Goal: Information Seeking & Learning: Learn about a topic

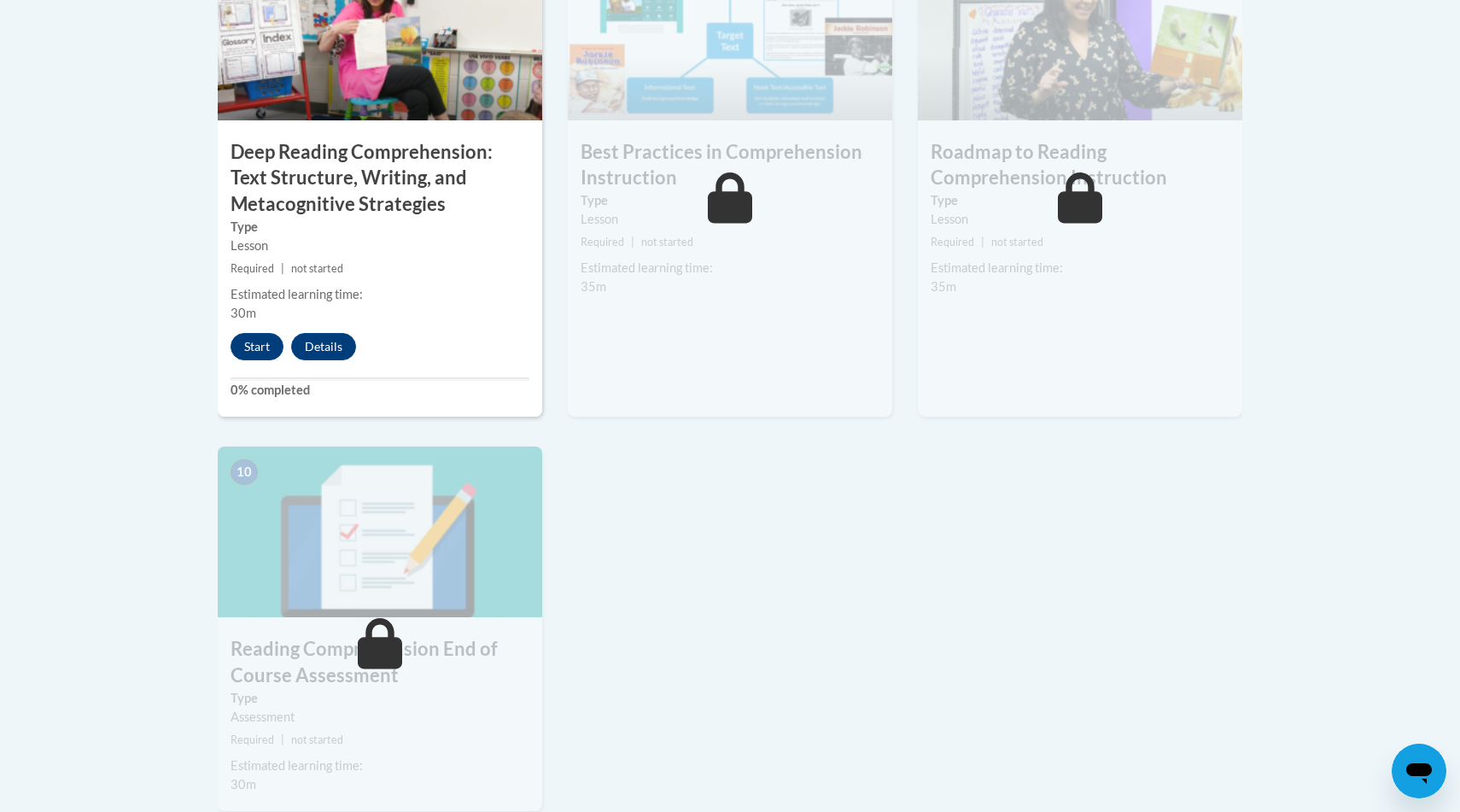
scroll to position [1590, 0]
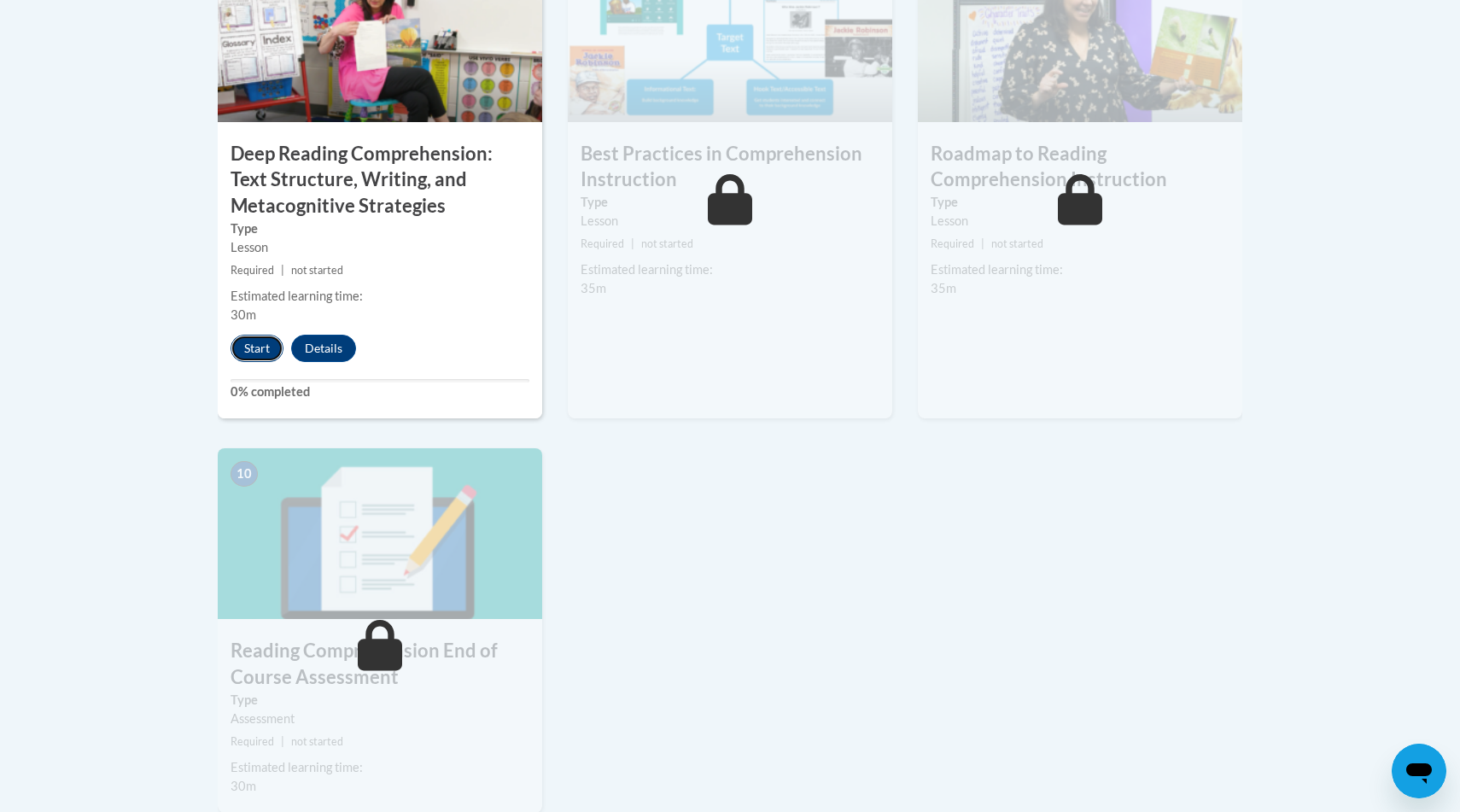
click at [249, 338] on button "Start" at bounding box center [257, 348] width 53 height 27
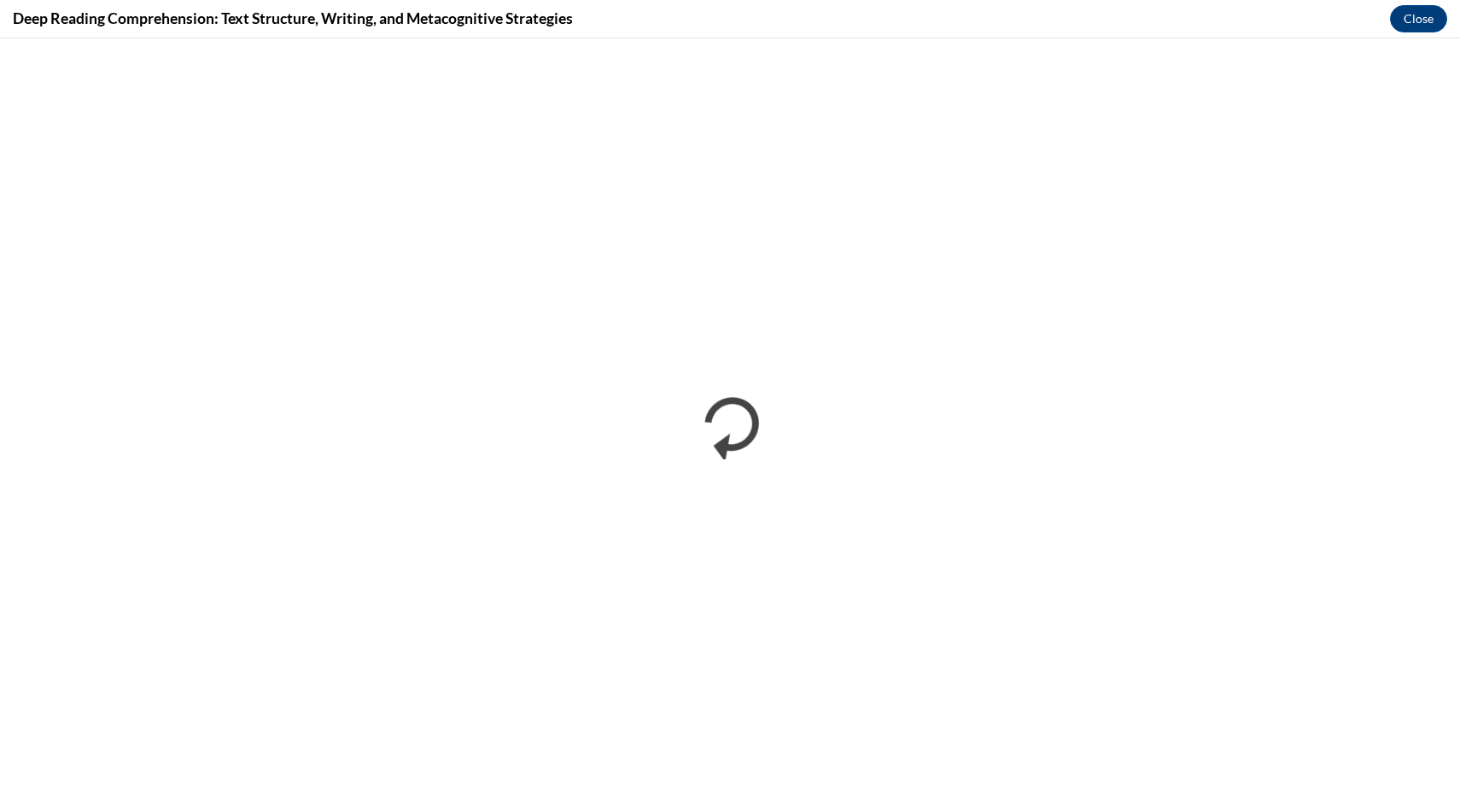
scroll to position [1120, 0]
click at [1429, 23] on button "Close" at bounding box center [1419, 18] width 57 height 27
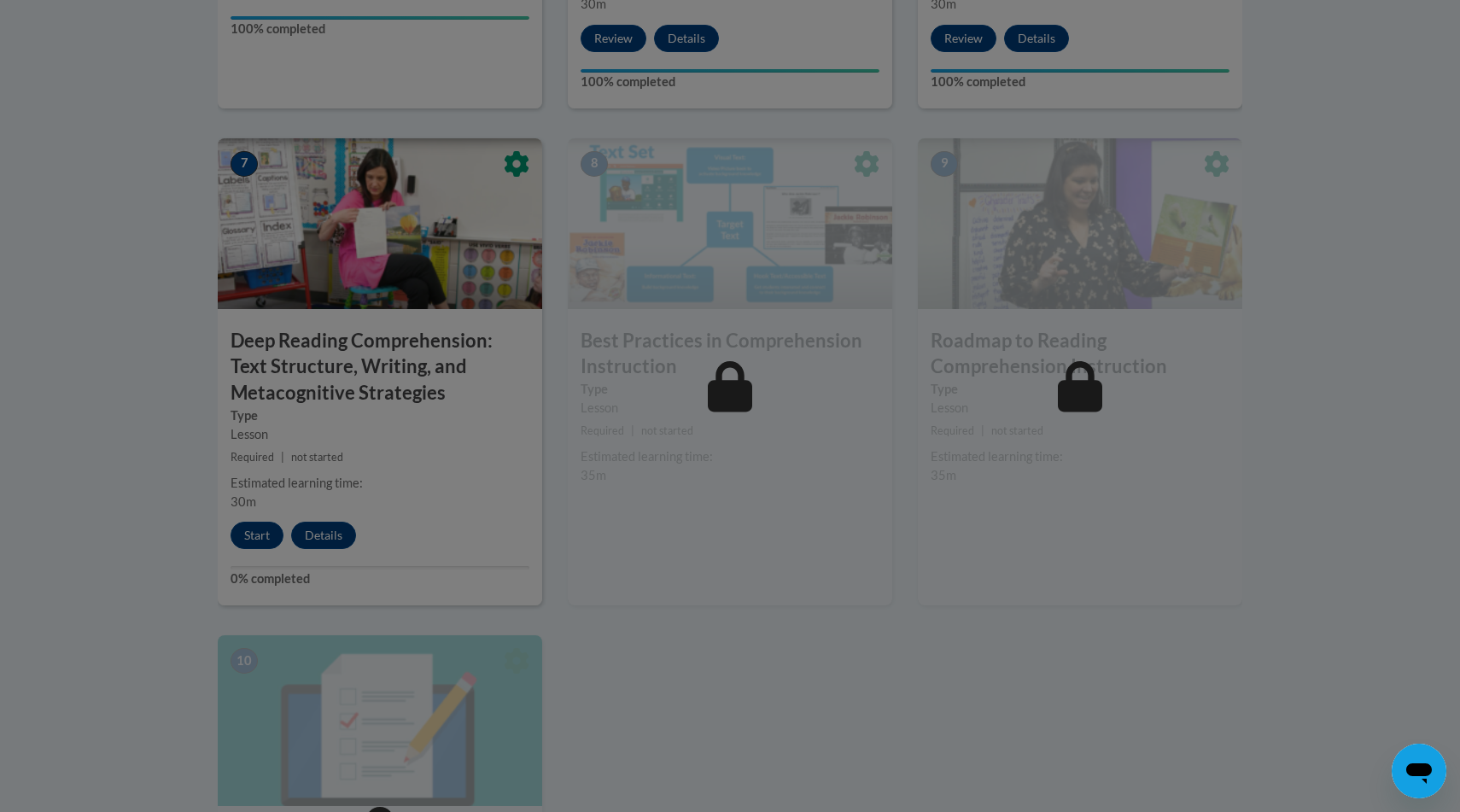
scroll to position [1407, 0]
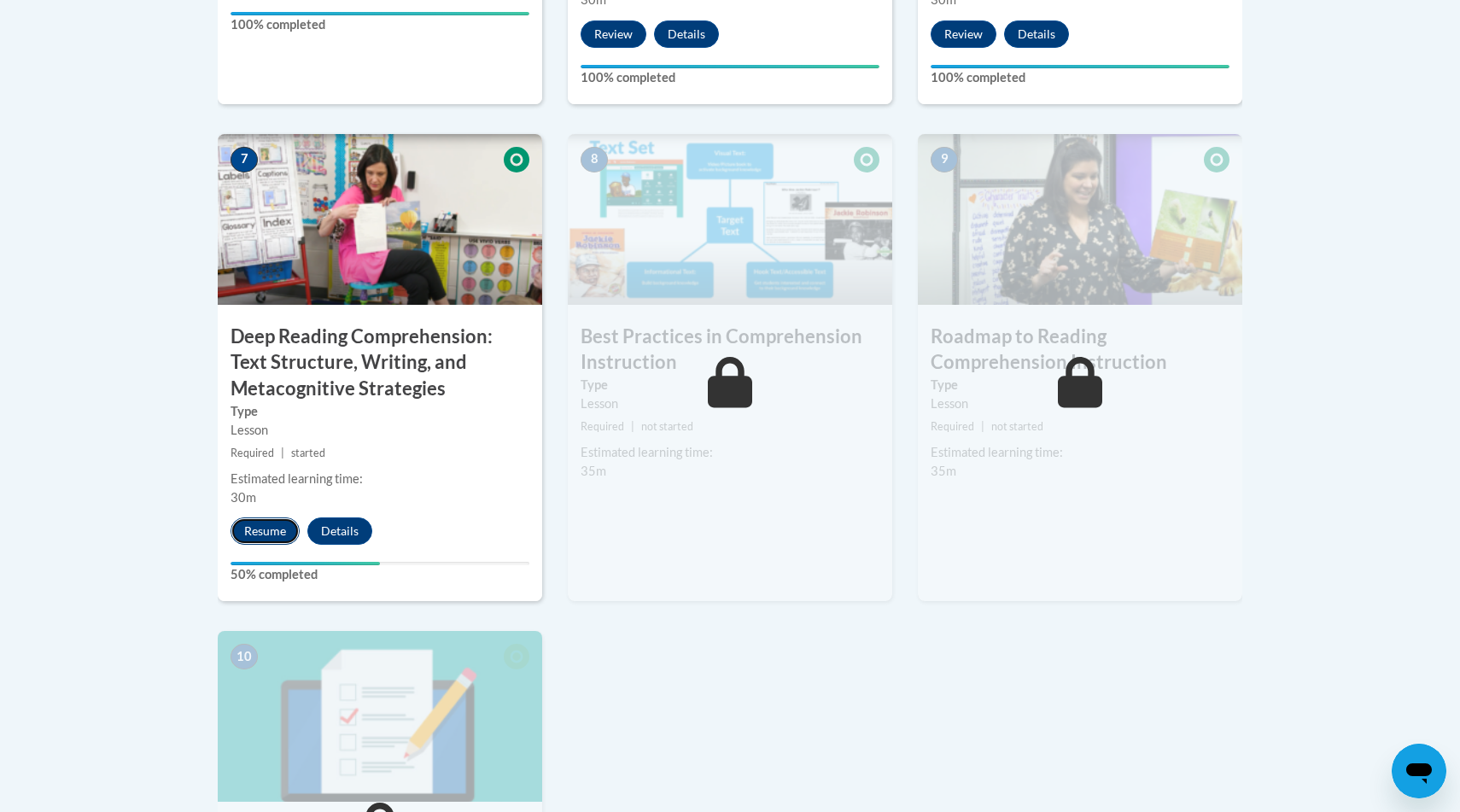
click at [257, 540] on button "Resume" at bounding box center [265, 530] width 69 height 27
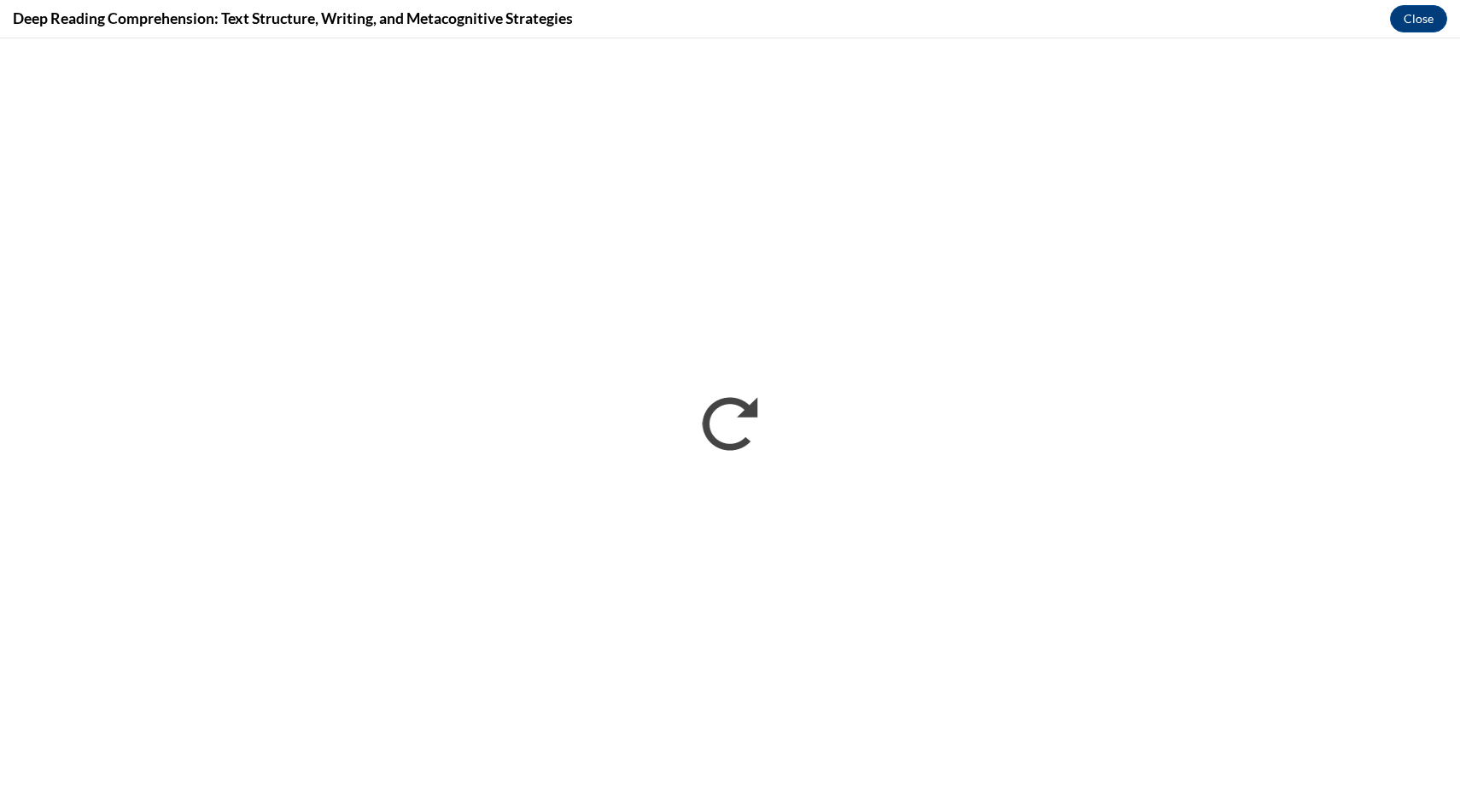
scroll to position [0, 0]
